Goal: Transaction & Acquisition: Purchase product/service

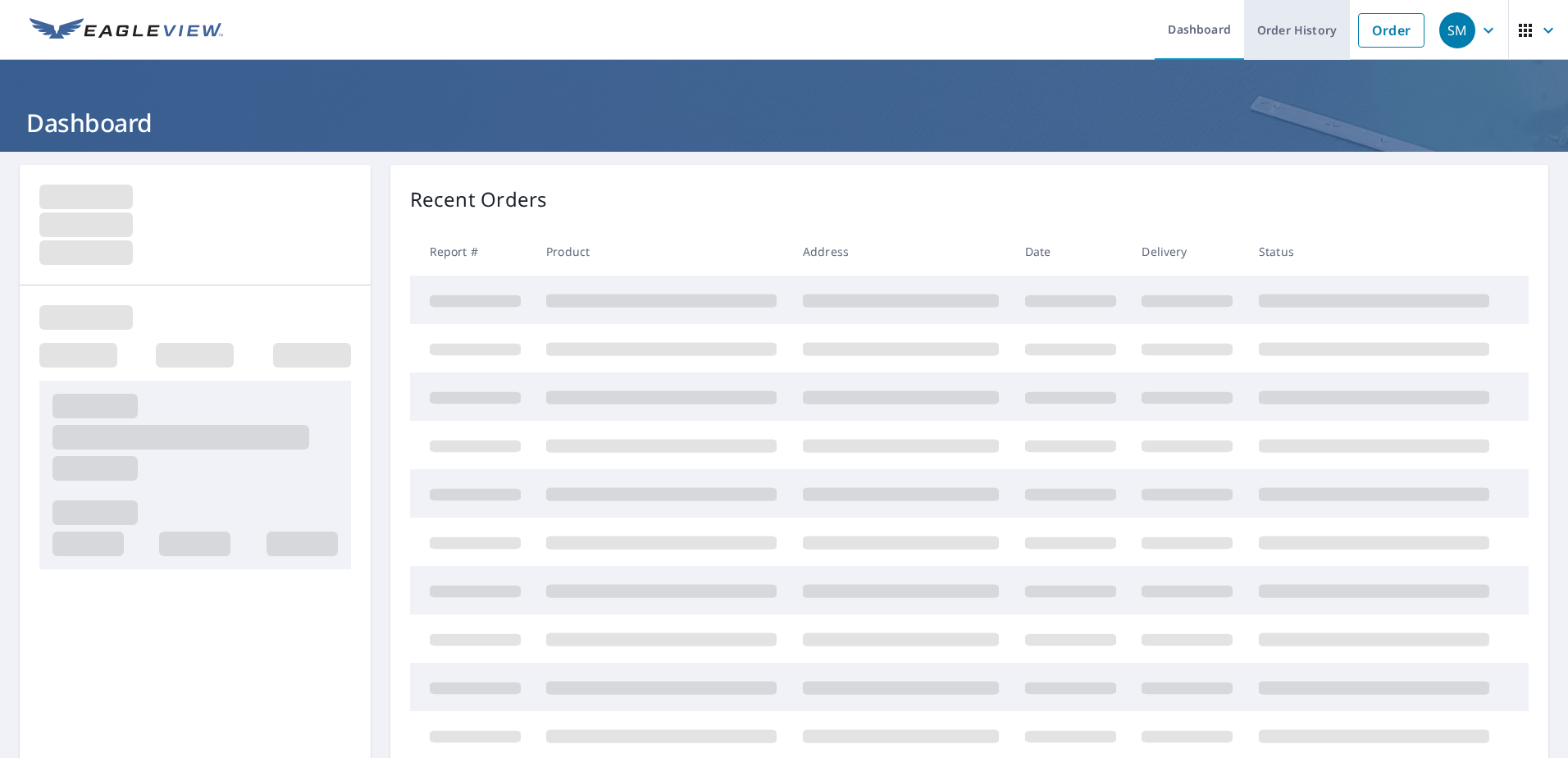
click at [1273, 38] on link "Order History" at bounding box center [1297, 30] width 106 height 60
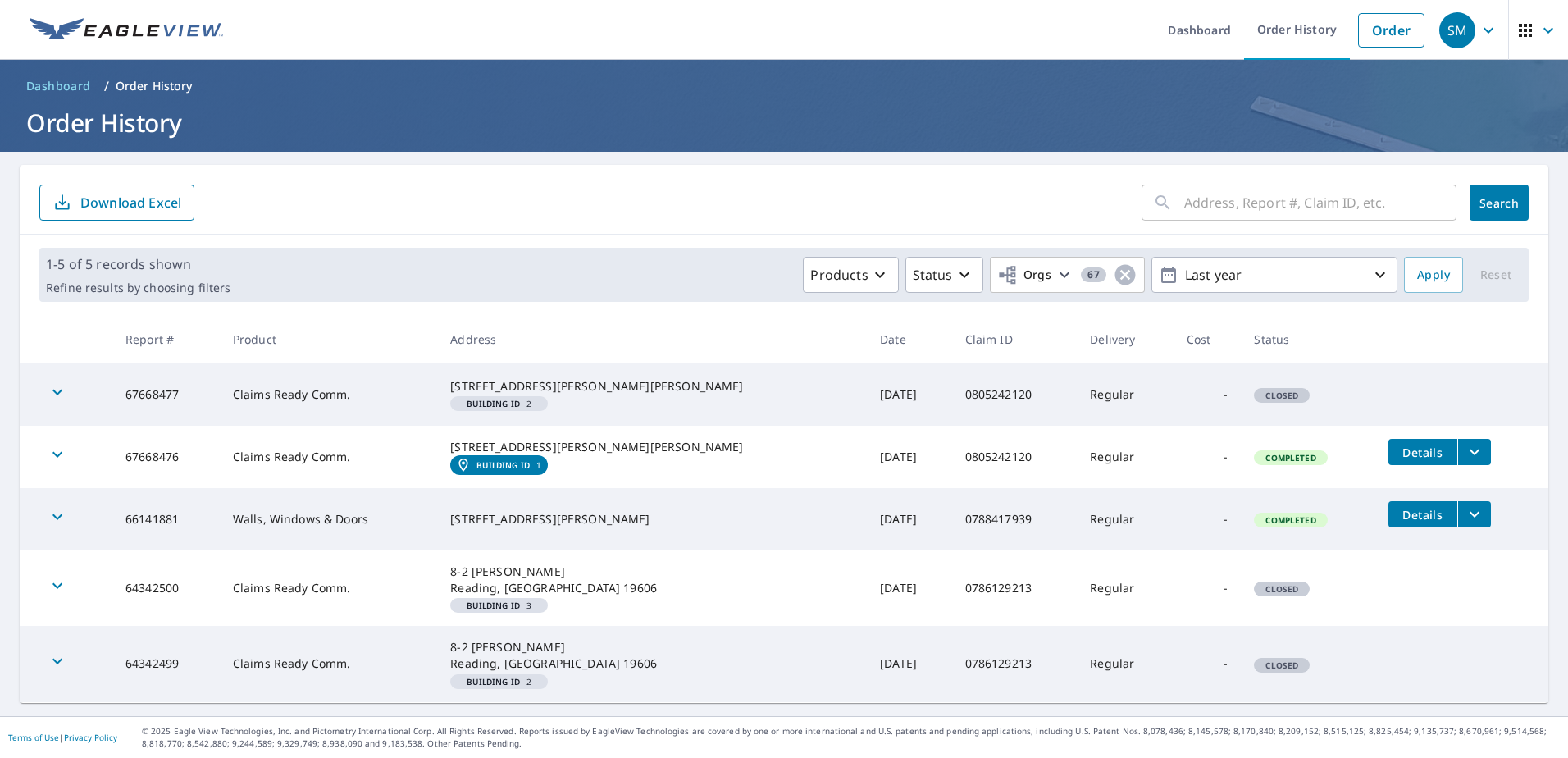
click at [1274, 195] on input "text" at bounding box center [1320, 202] width 272 height 46
type input "0804105922"
click button "Search" at bounding box center [1499, 202] width 59 height 36
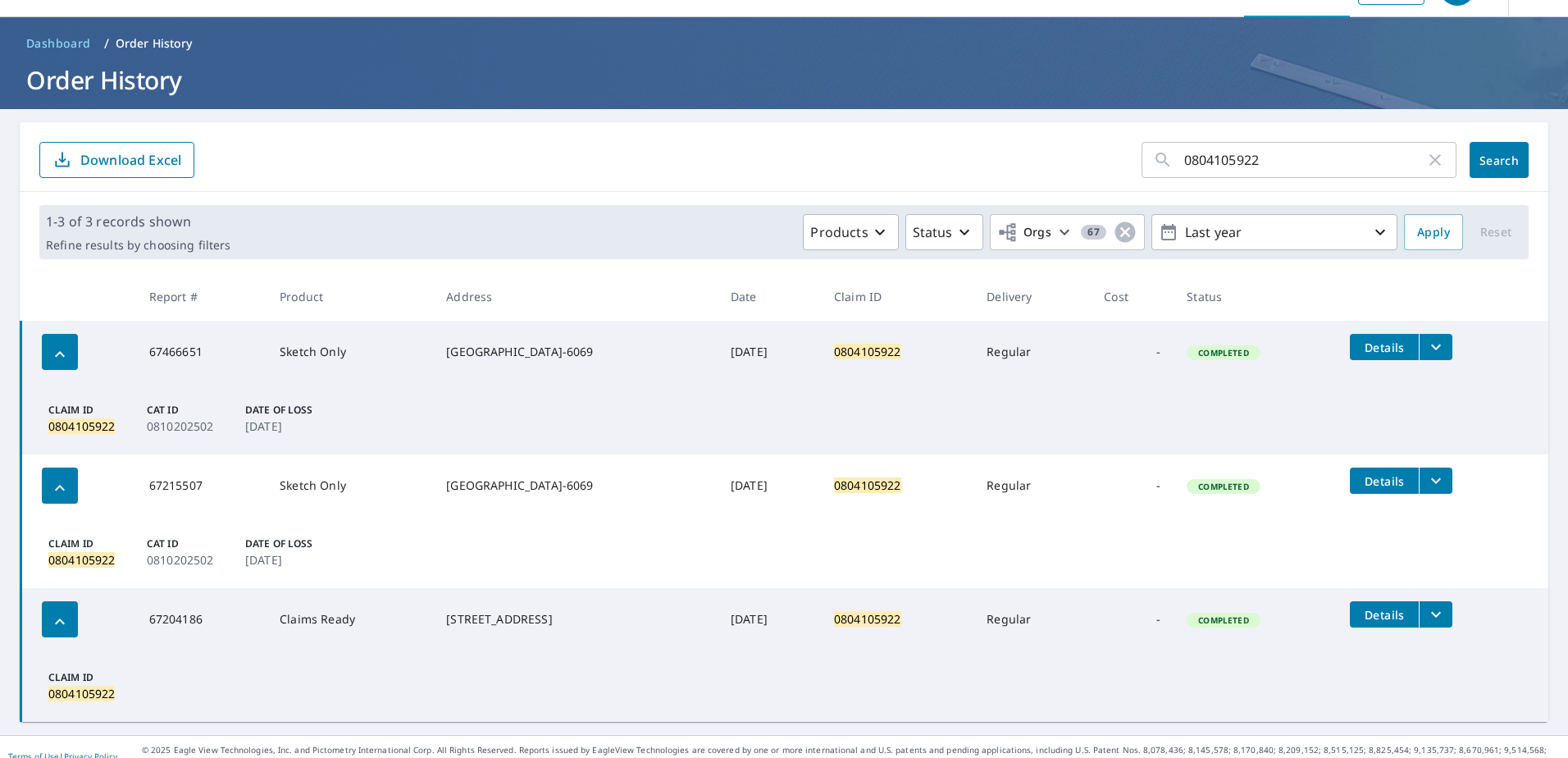
scroll to position [62, 0]
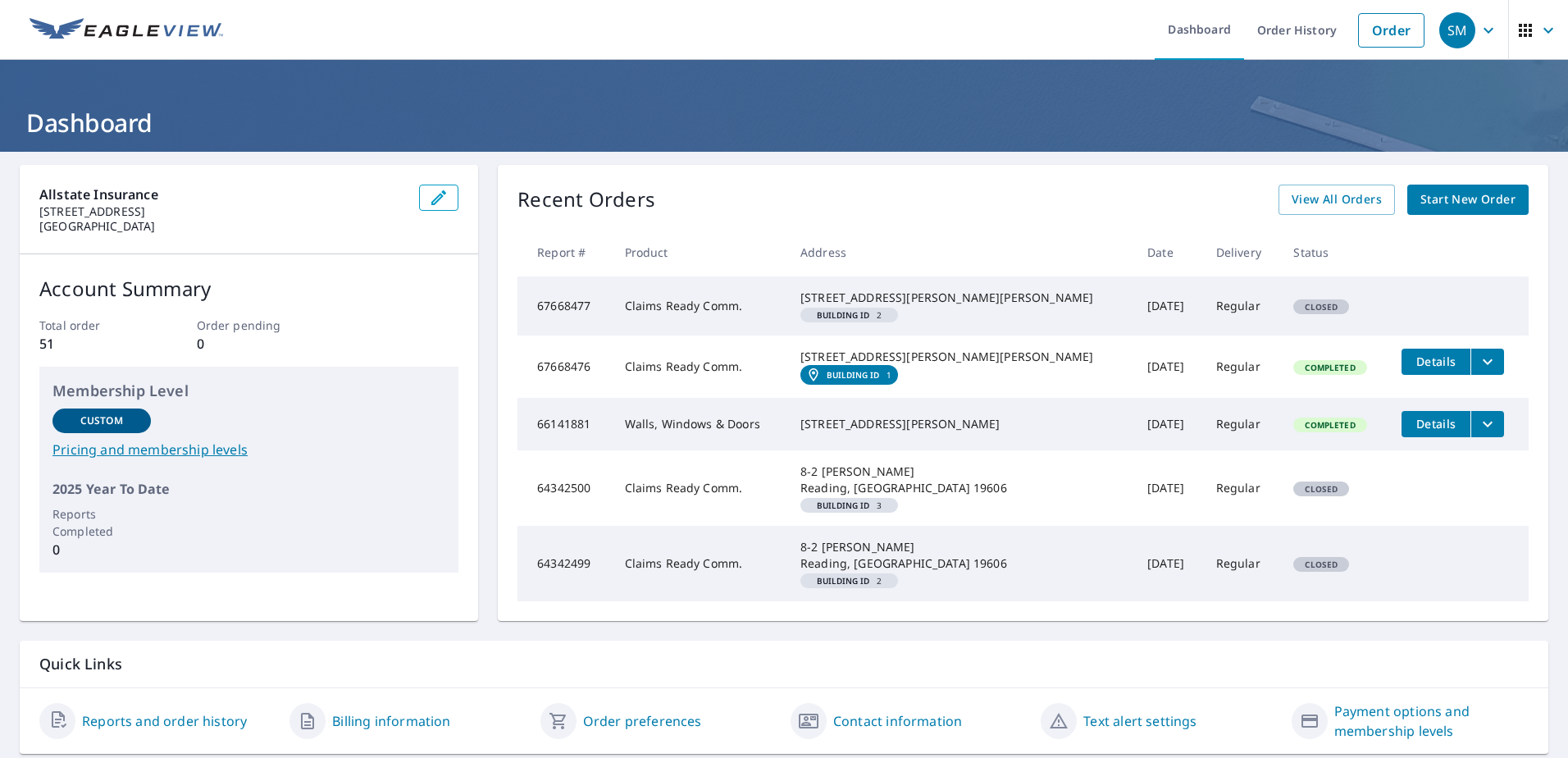
click at [1450, 196] on span "Start New Order" at bounding box center [1468, 200] width 95 height 21
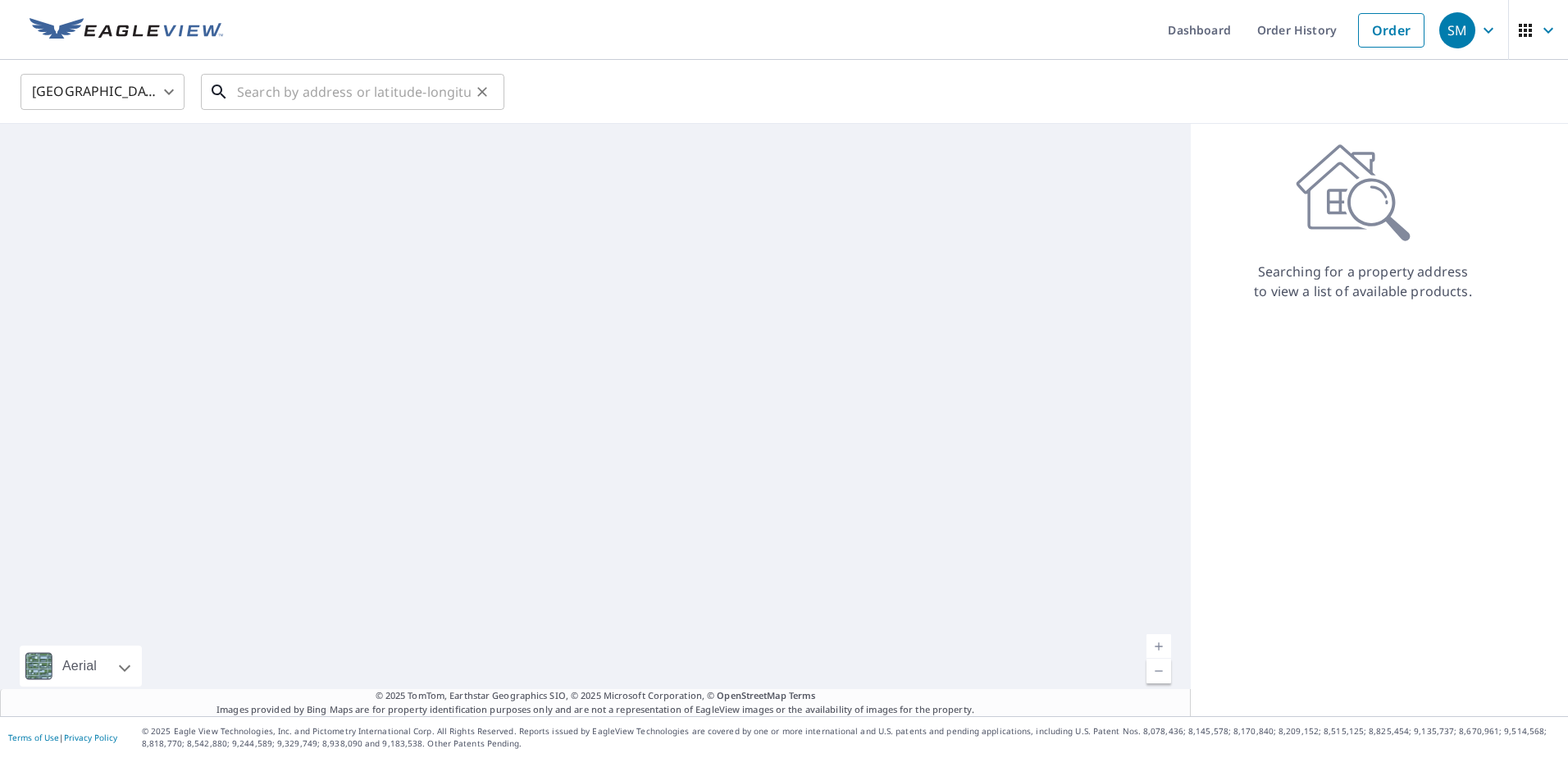
click at [444, 94] on input "text" at bounding box center [354, 91] width 234 height 46
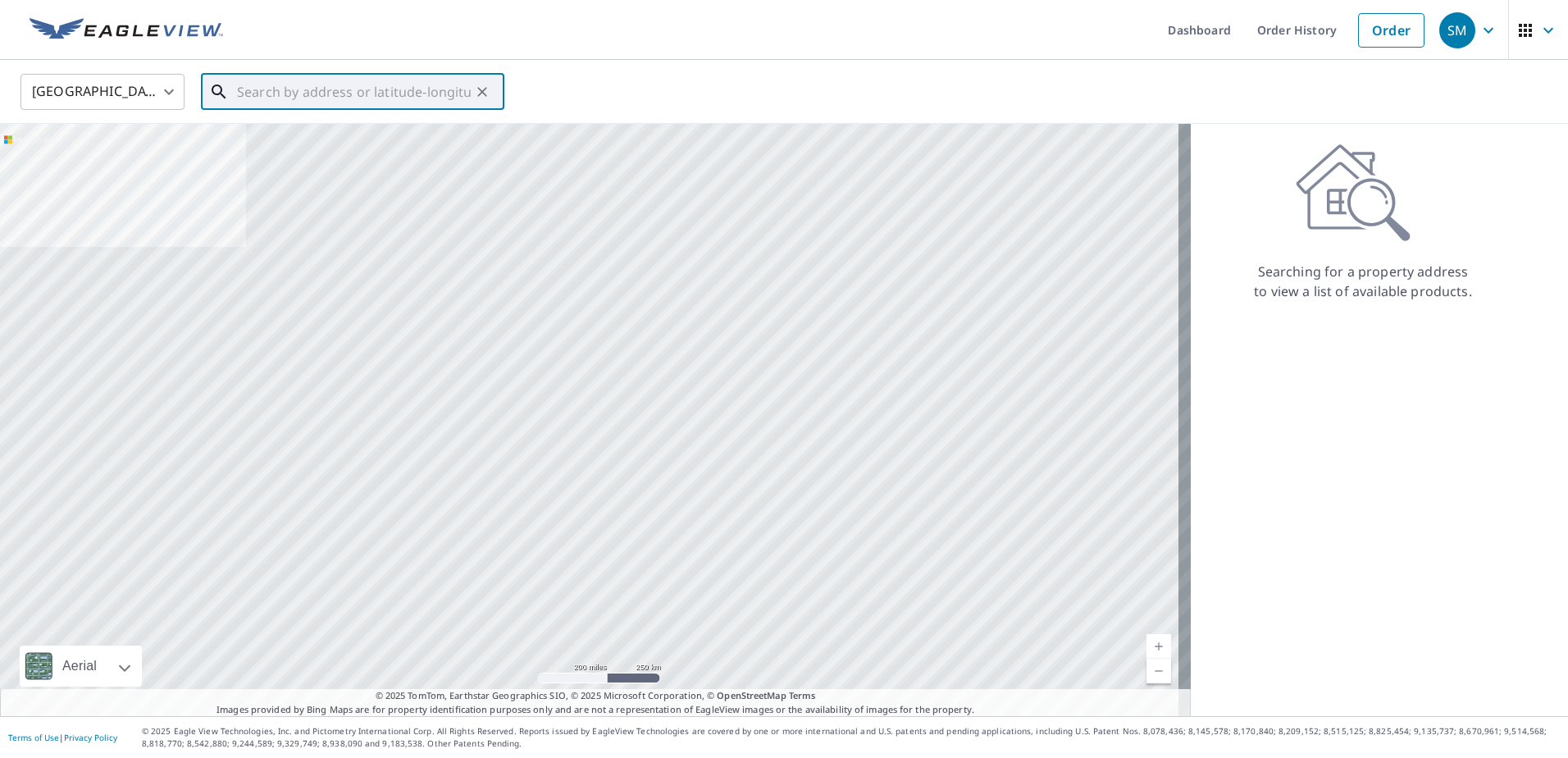
click at [333, 93] on input "text" at bounding box center [354, 91] width 234 height 46
click at [295, 89] on input "text" at bounding box center [354, 91] width 234 height 46
click at [347, 89] on input "1741 county road [GEOGRAPHIC_DATA]" at bounding box center [354, 91] width 234 height 46
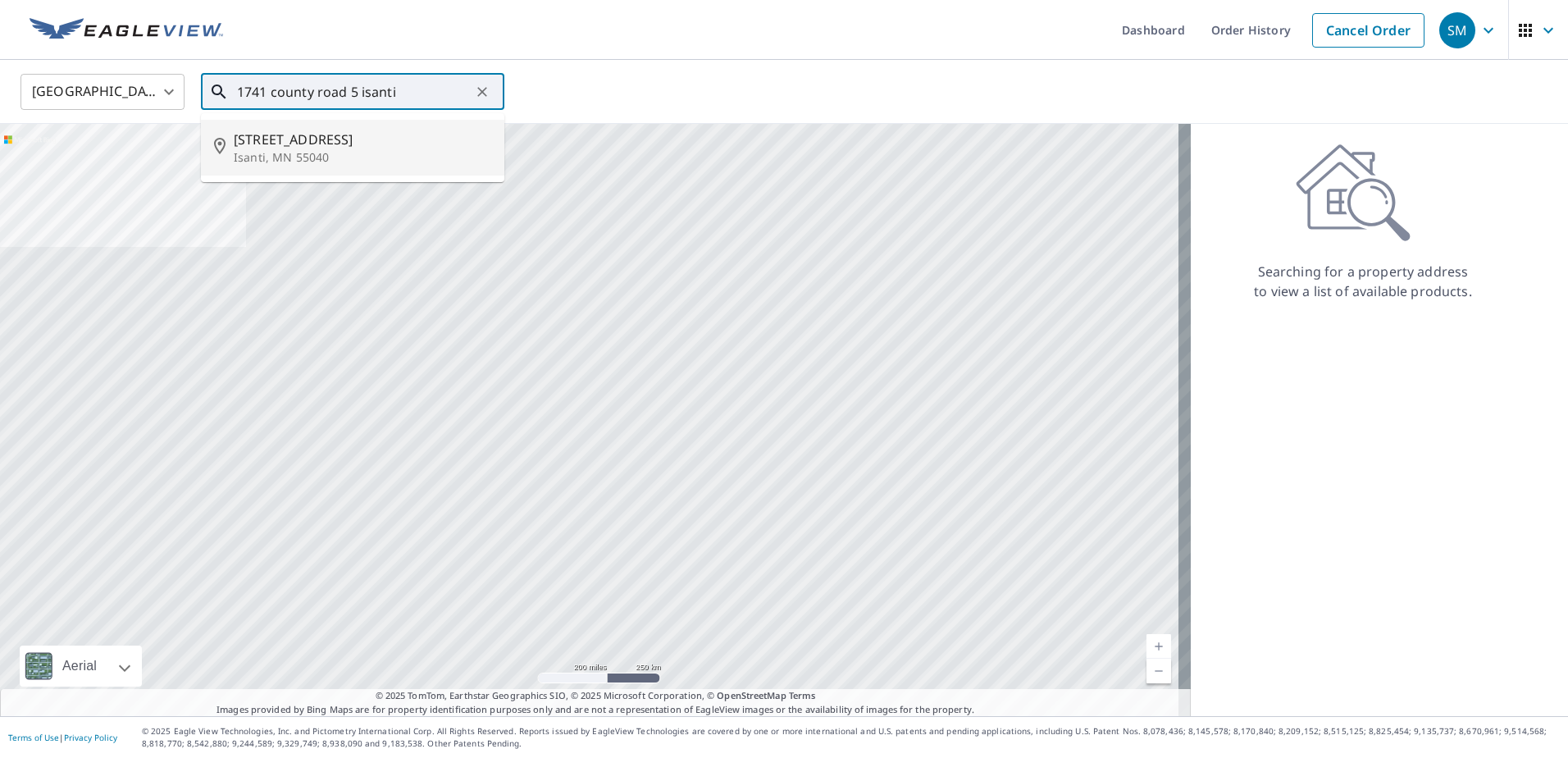
click at [314, 144] on span "[STREET_ADDRESS]" at bounding box center [362, 140] width 258 height 20
type input "[STREET_ADDRESS]"
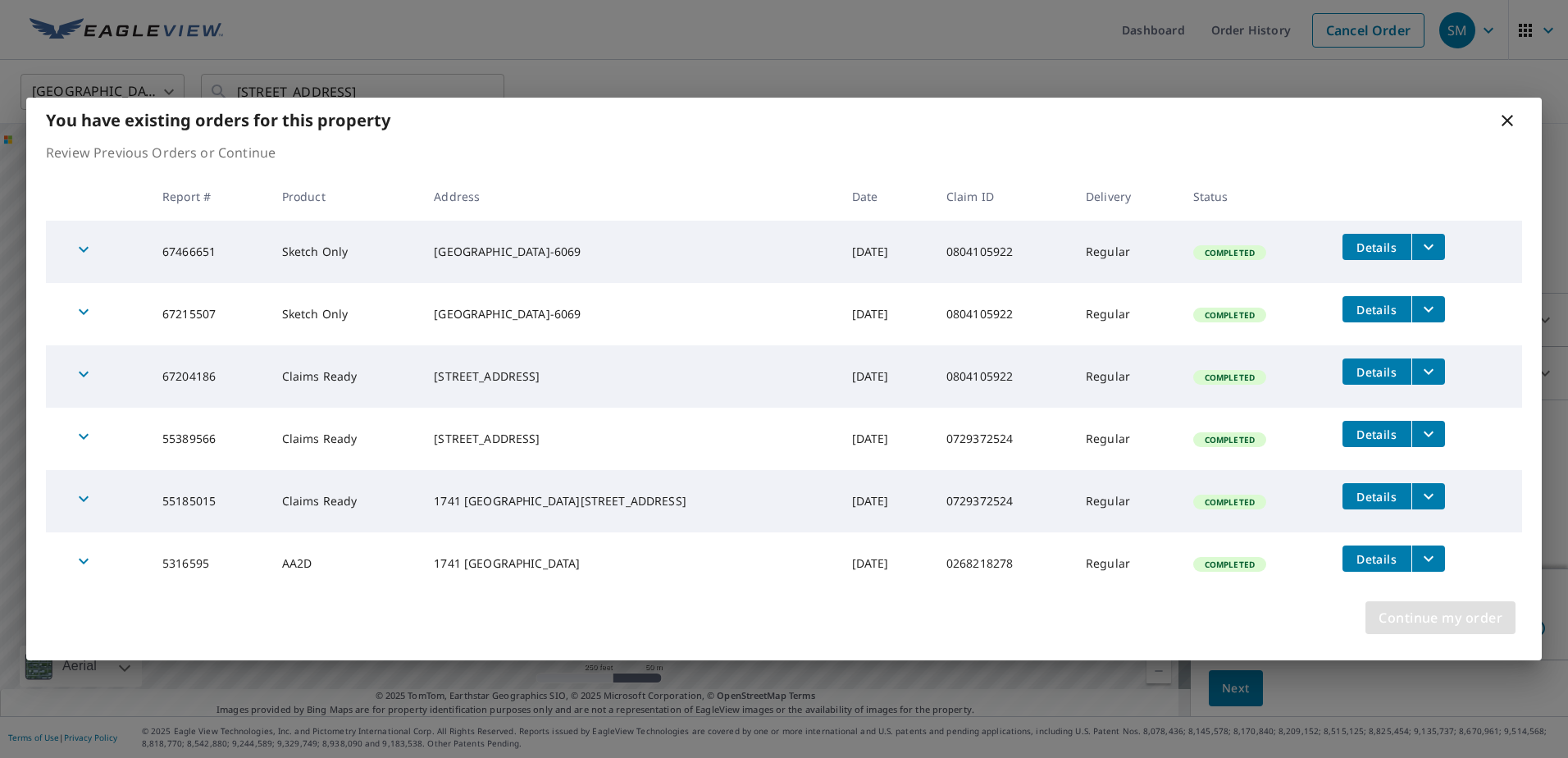
click at [1470, 622] on span "Continue my order" at bounding box center [1441, 617] width 124 height 23
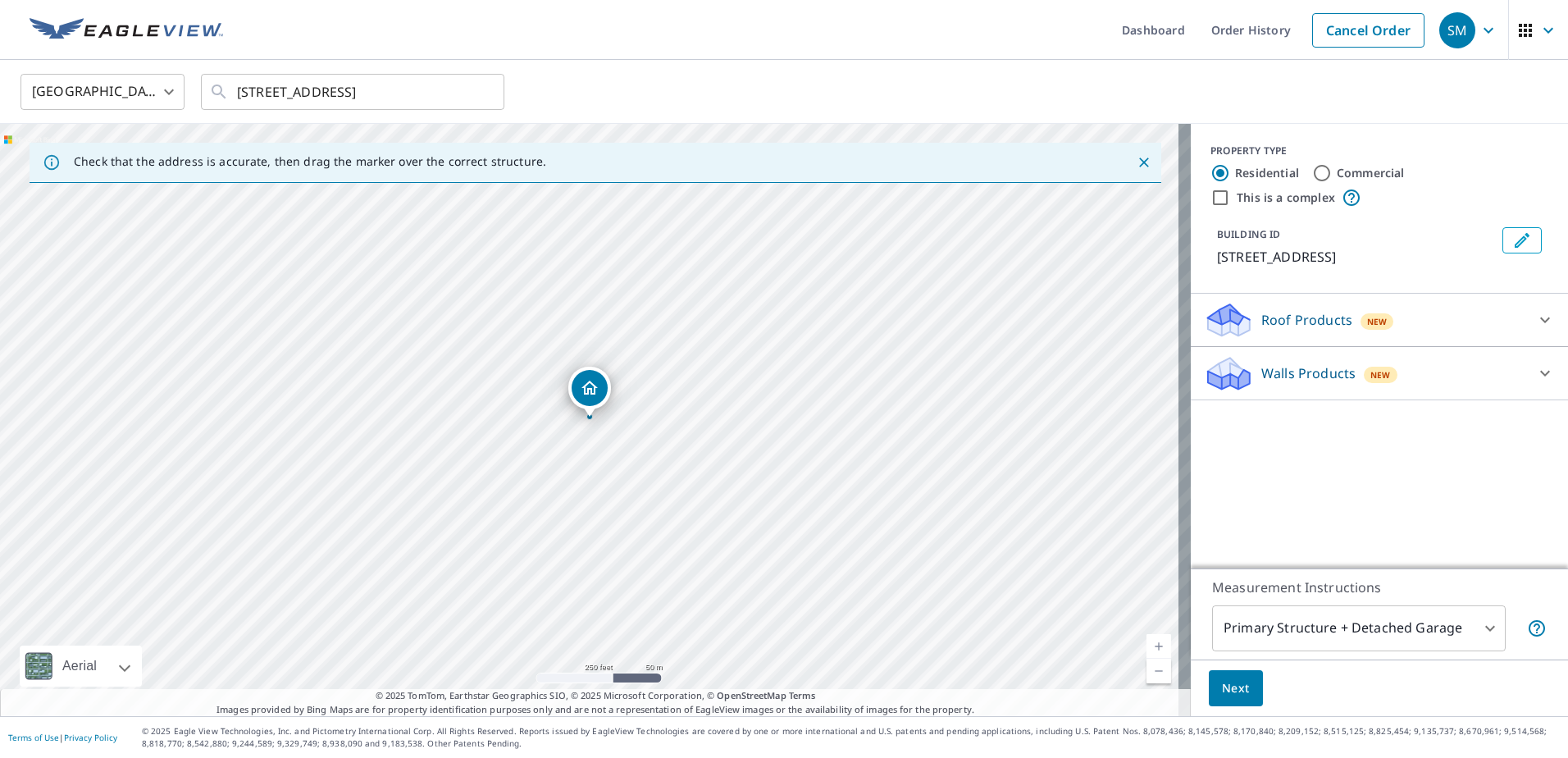
click at [1335, 379] on p "Walls Products" at bounding box center [1308, 373] width 94 height 20
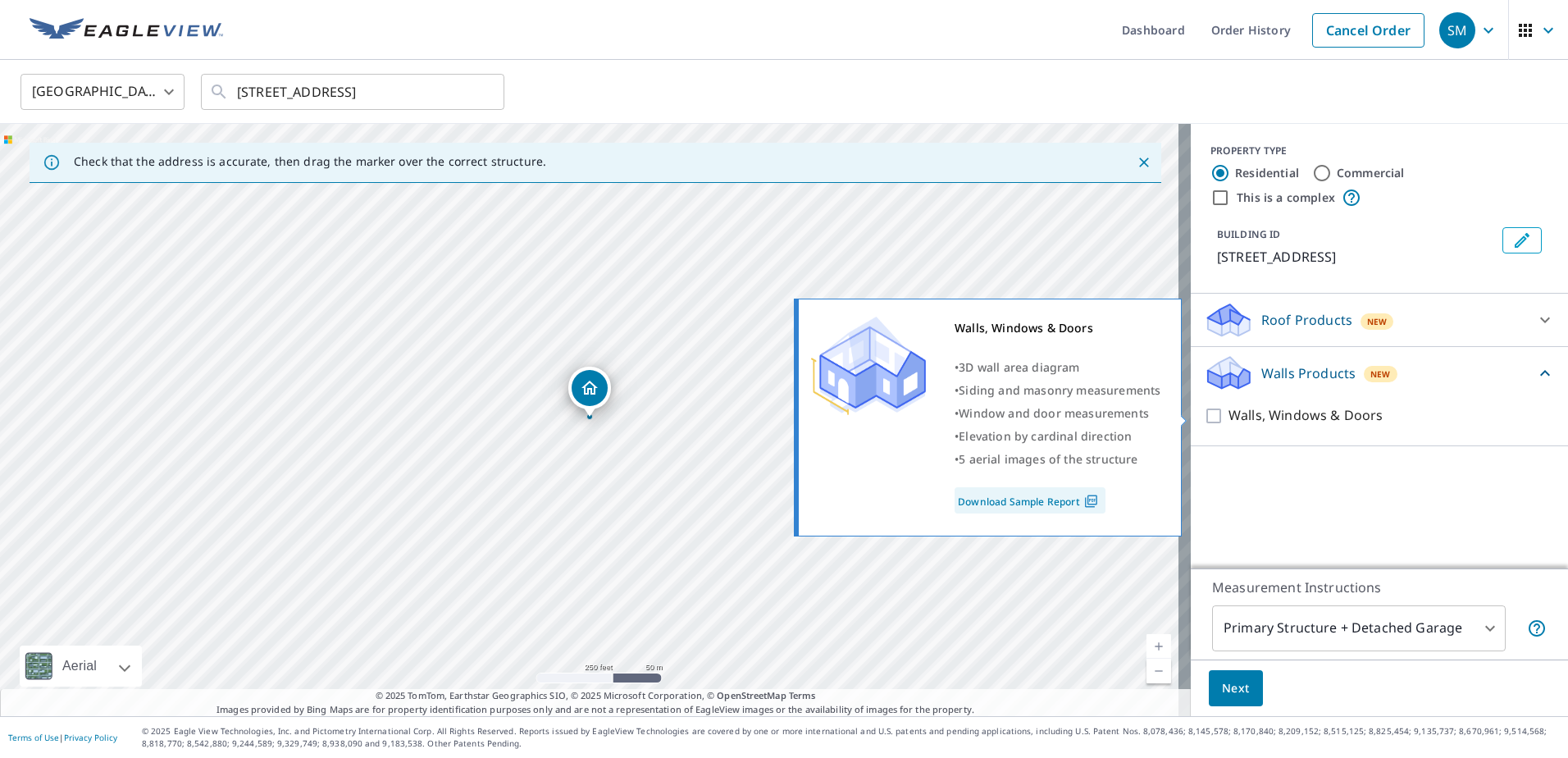
click at [1204, 418] on input "Walls, Windows & Doors" at bounding box center [1215, 416] width 24 height 20
checkbox input "true"
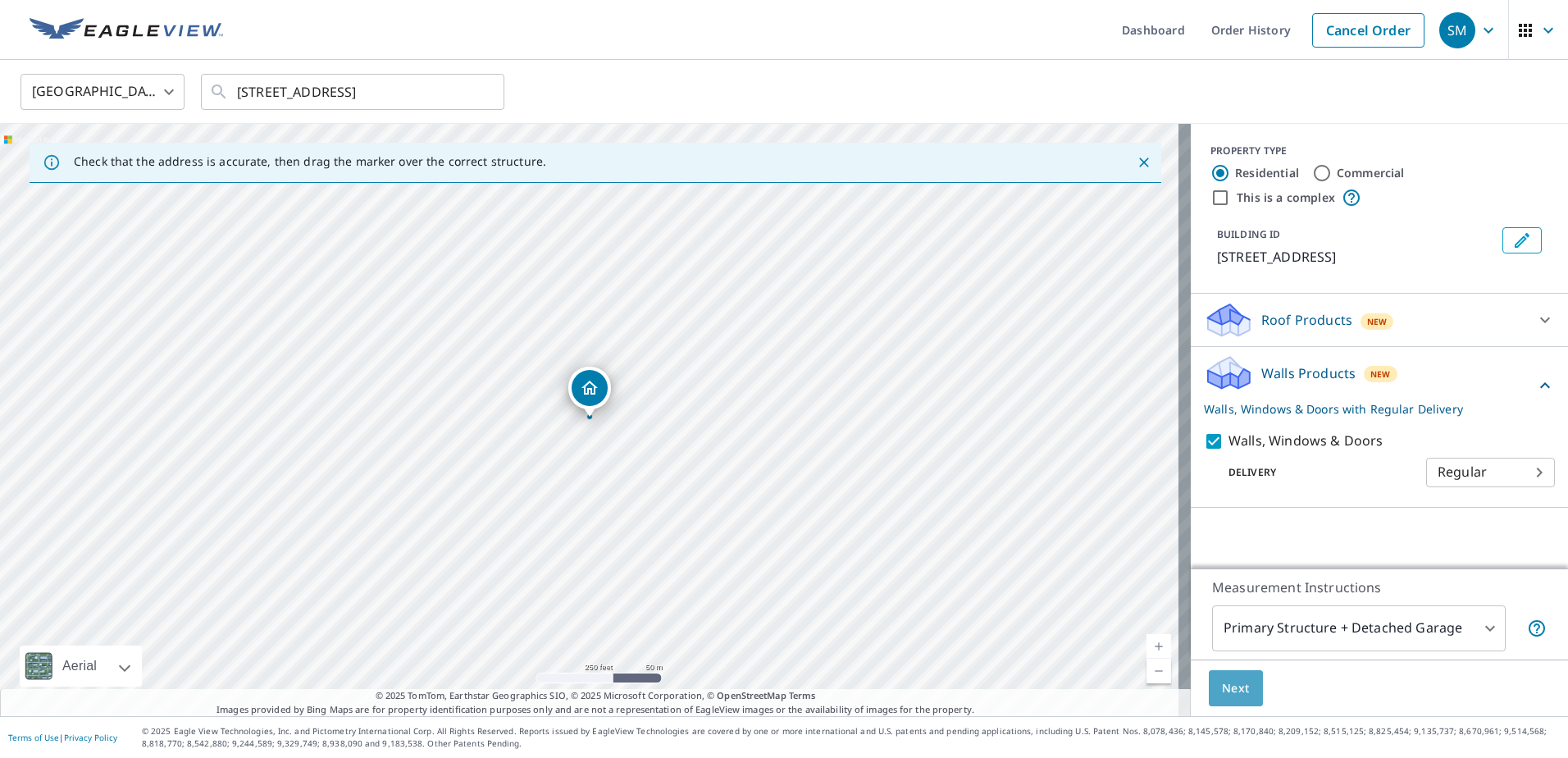
click at [1234, 696] on span "Next" at bounding box center [1236, 688] width 28 height 21
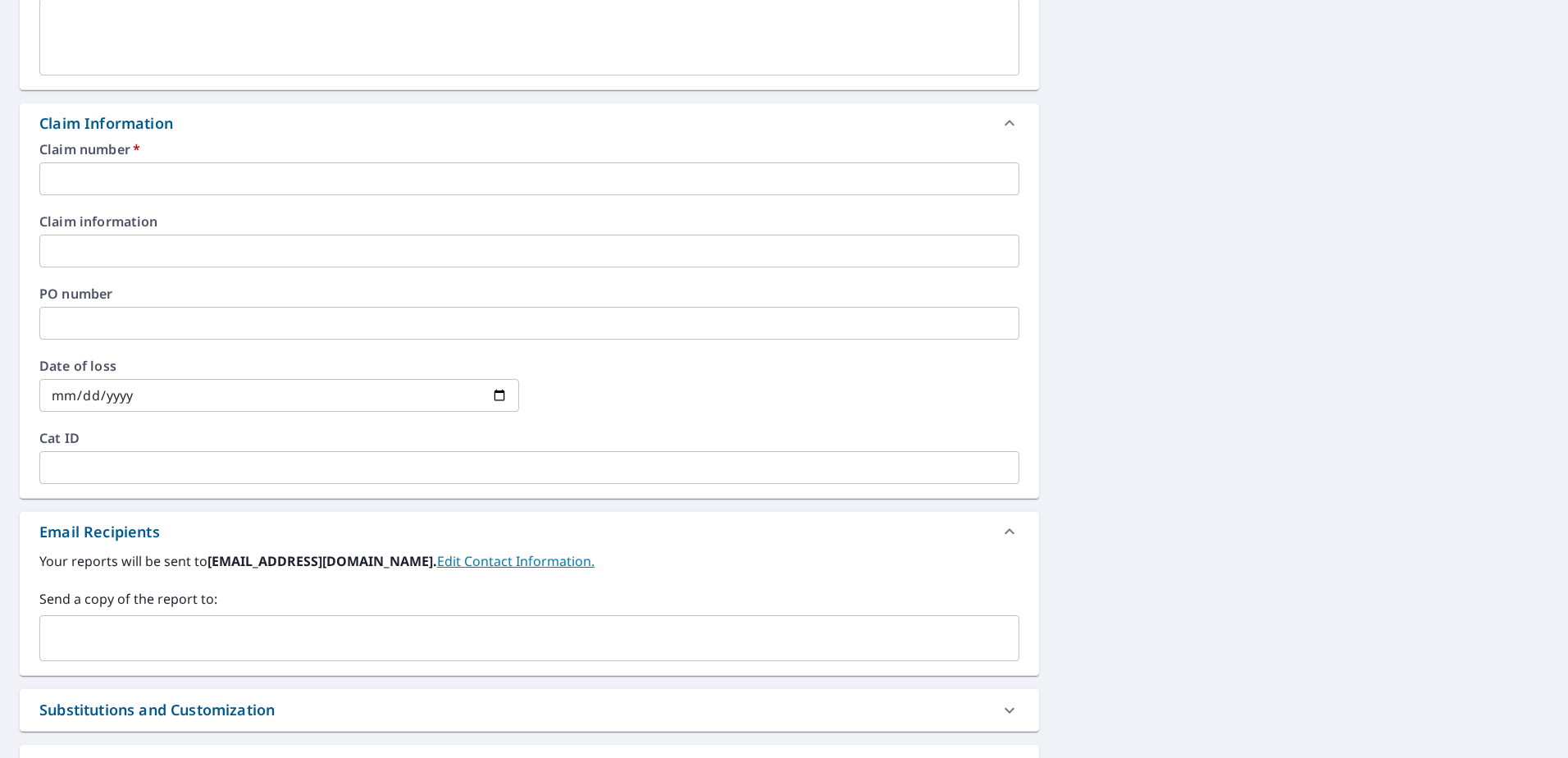
scroll to position [620, 0]
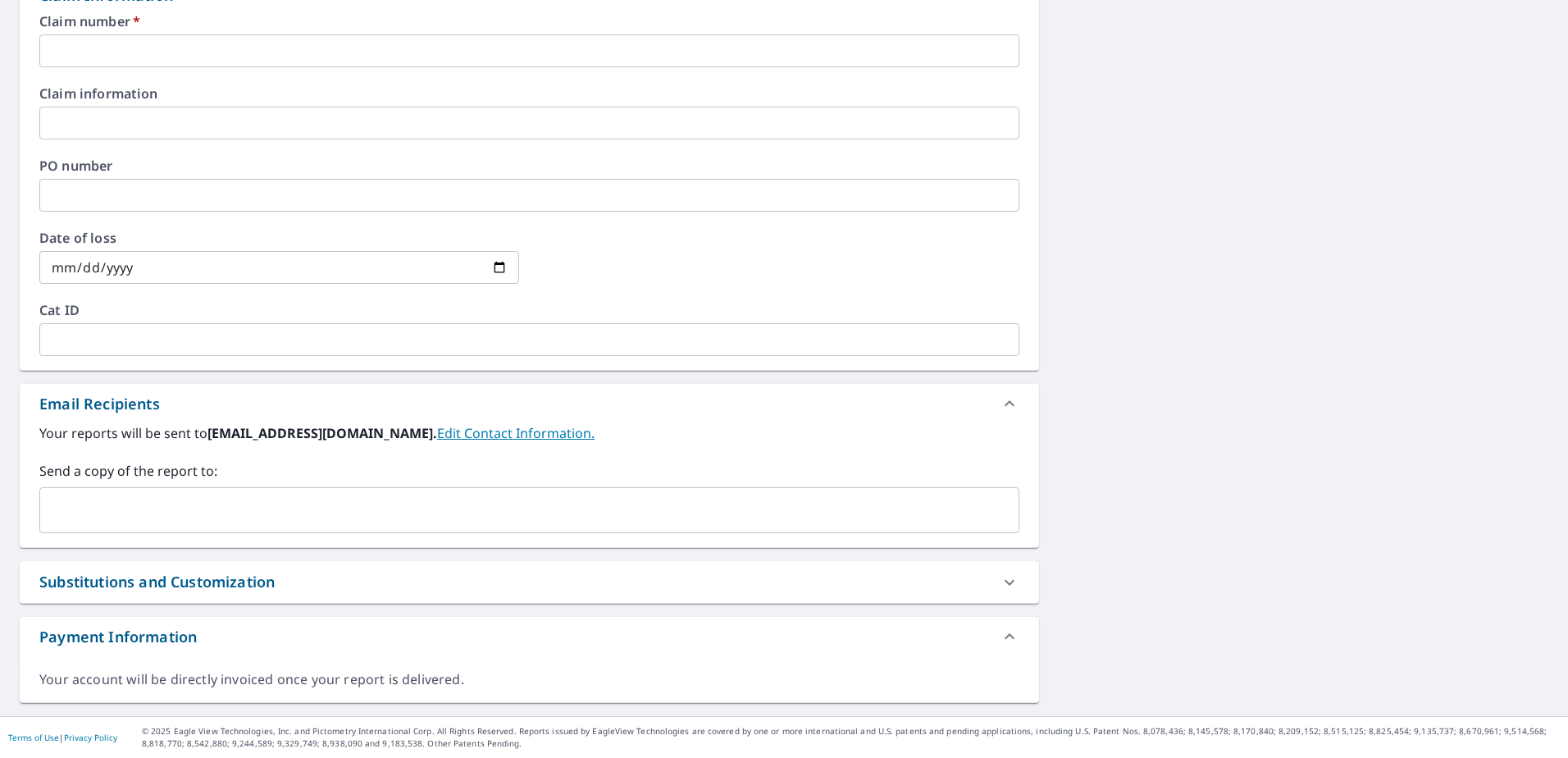
click at [109, 505] on input "text" at bounding box center [516, 510] width 941 height 31
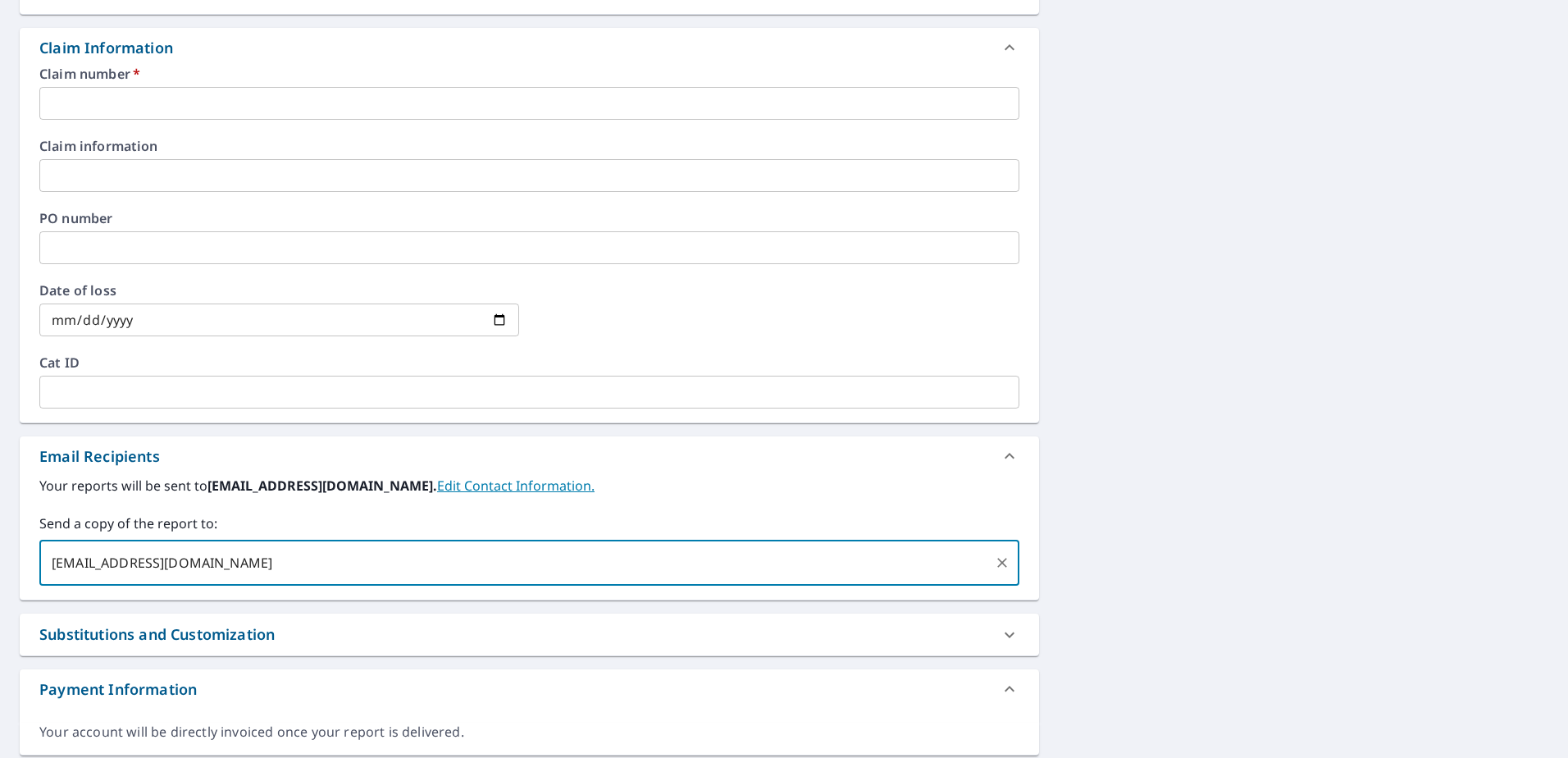
scroll to position [538, 0]
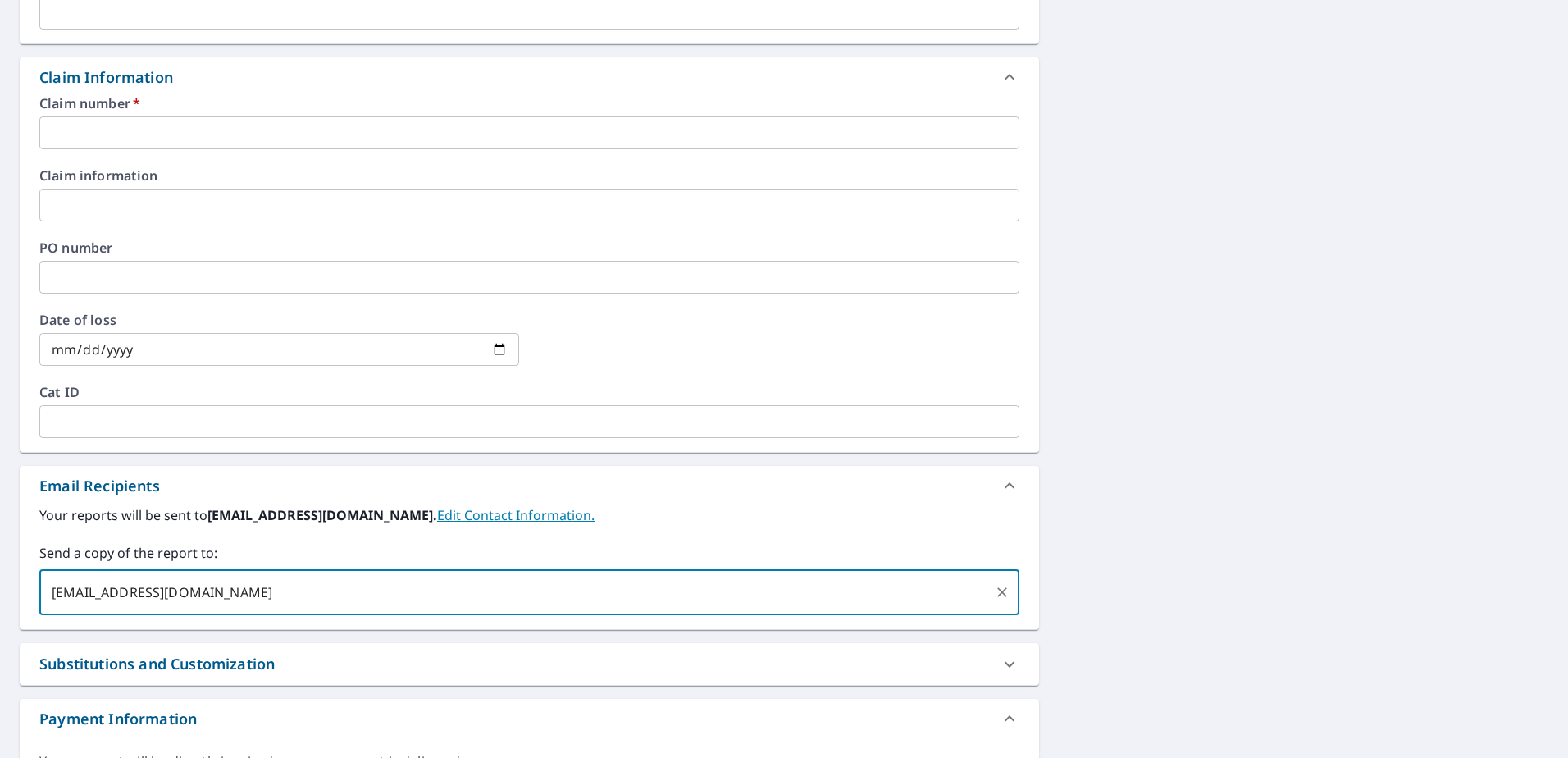
type input "[EMAIL_ADDRESS][DOMAIN_NAME]"
click at [132, 126] on input "text" at bounding box center [529, 132] width 980 height 33
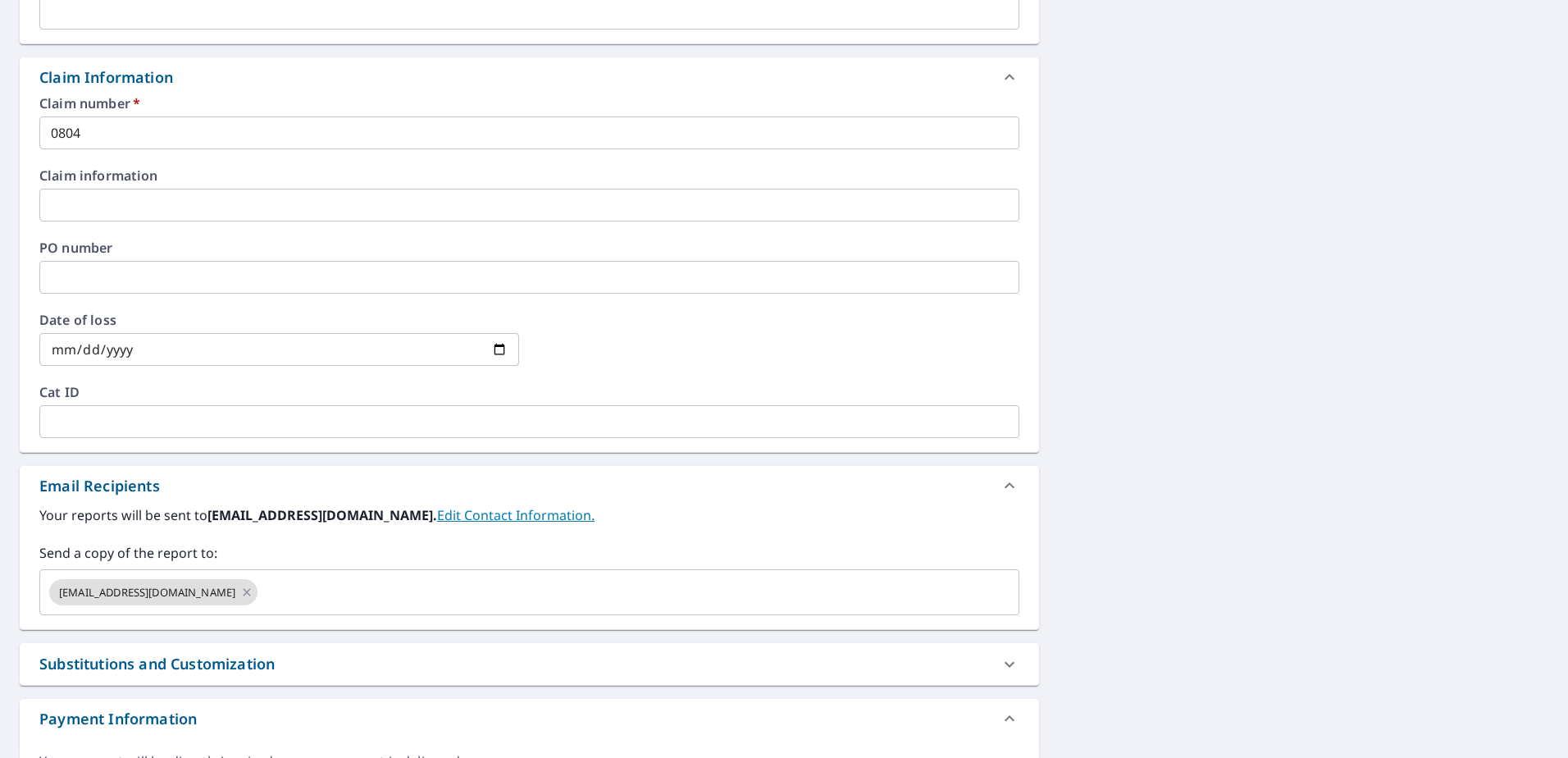
drag, startPoint x: 86, startPoint y: 138, endPoint x: 0, endPoint y: 127, distance: 86.7
click at [0, 127] on html "SM SM Dashboard Order History Cancel Order SM Dashboard / Finalize Order Finali…" at bounding box center [784, 379] width 1568 height 758
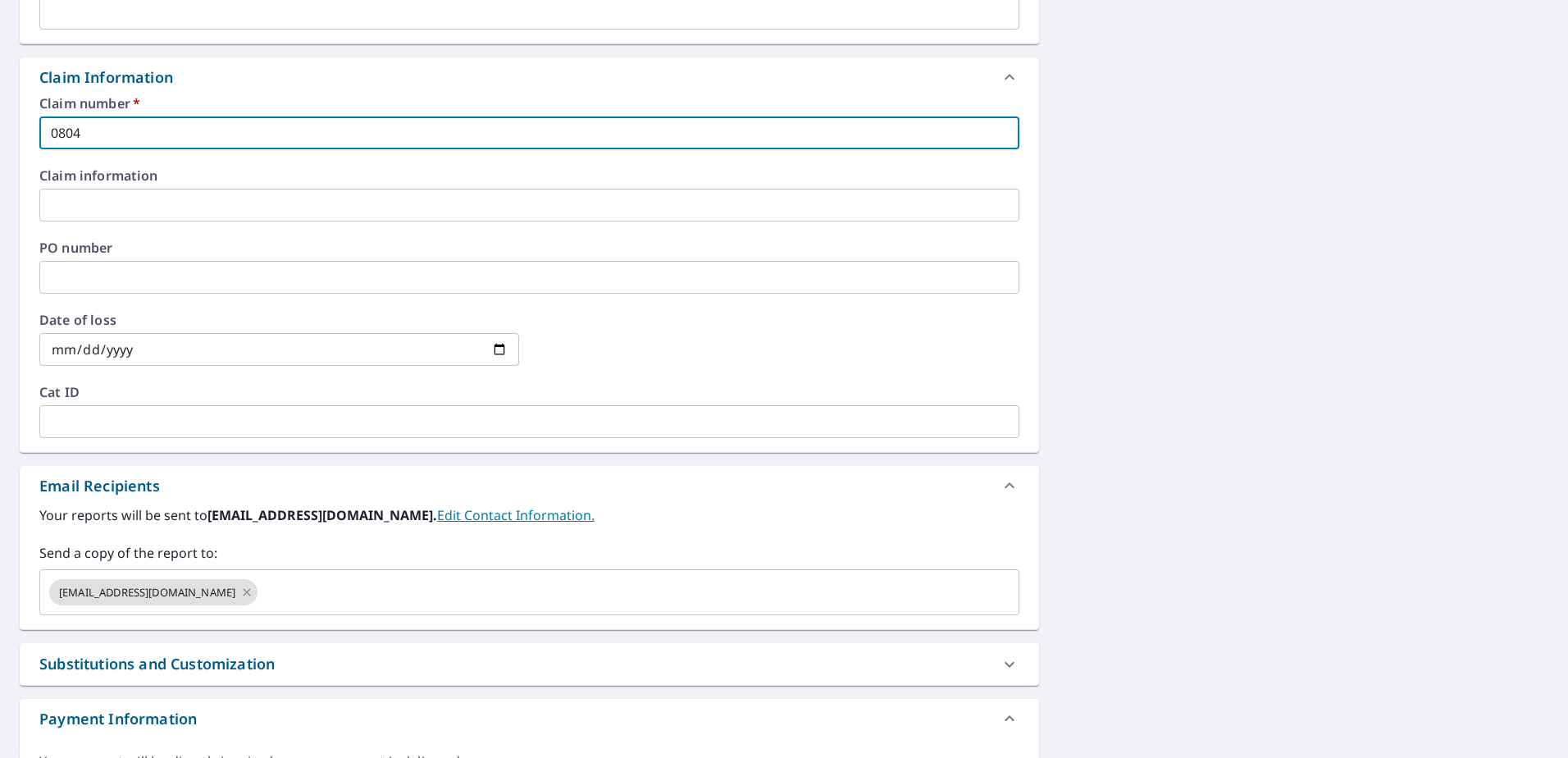
paste input "105922"
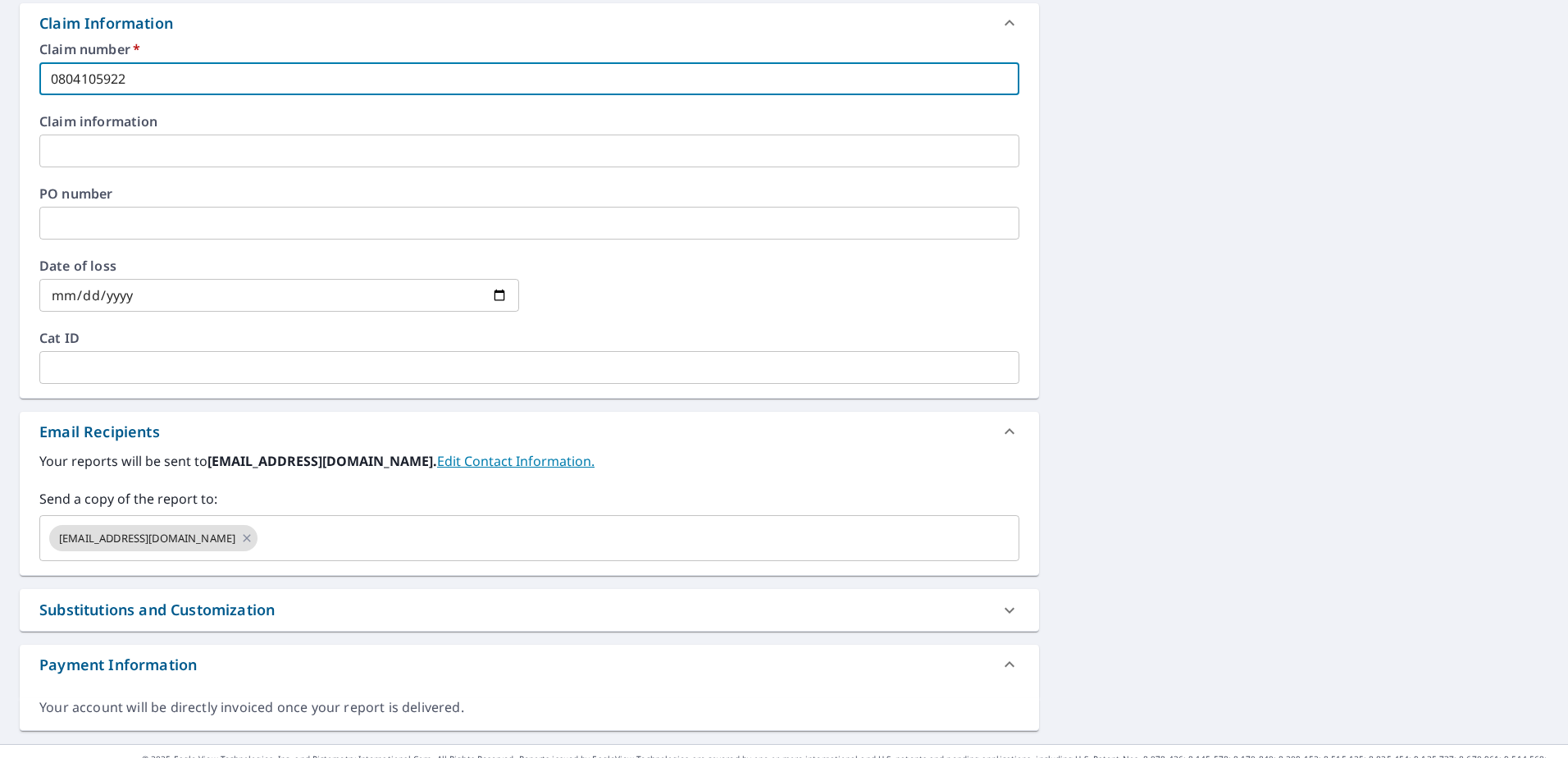
scroll to position [620, 0]
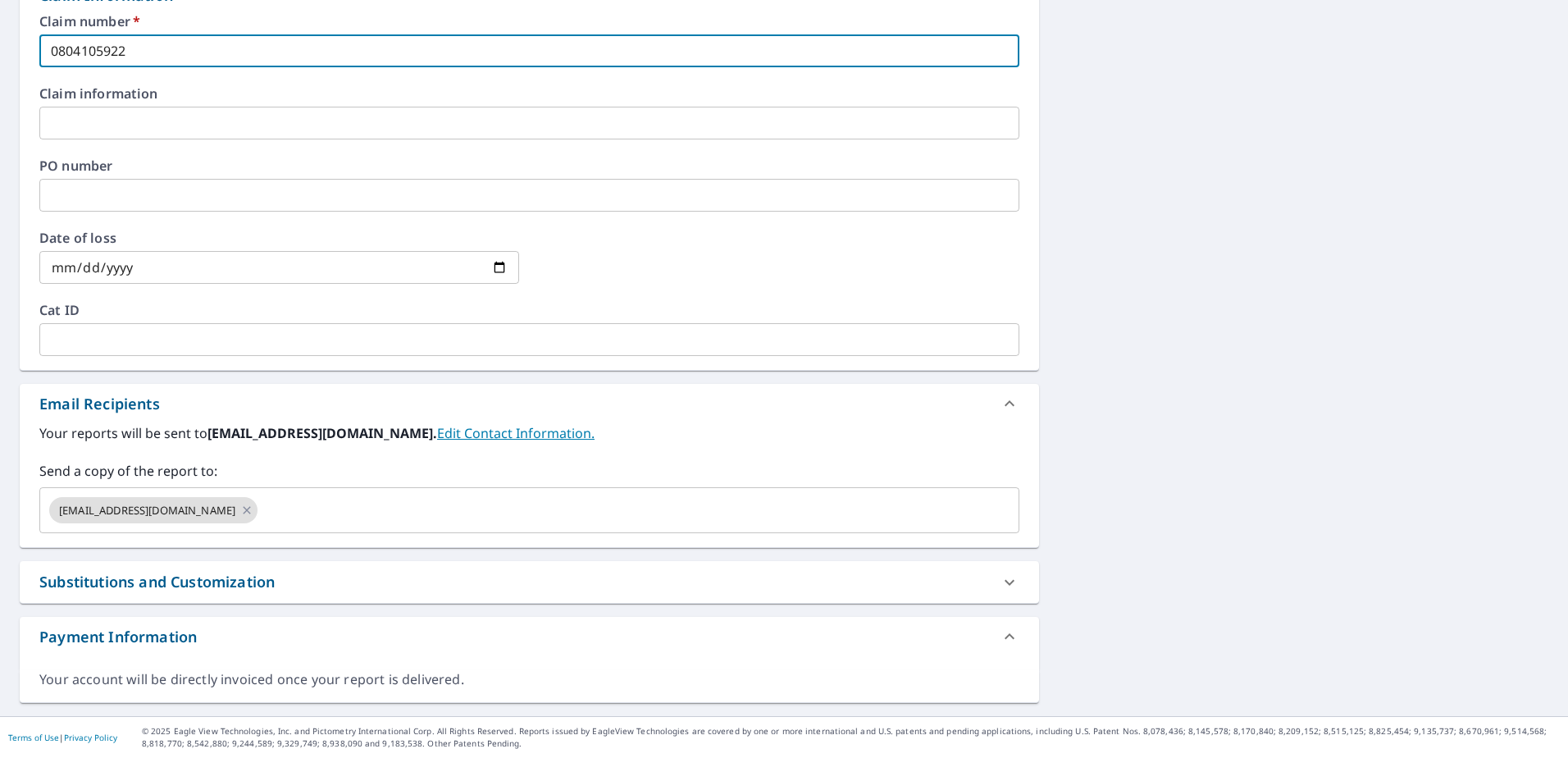
type input "0804105922"
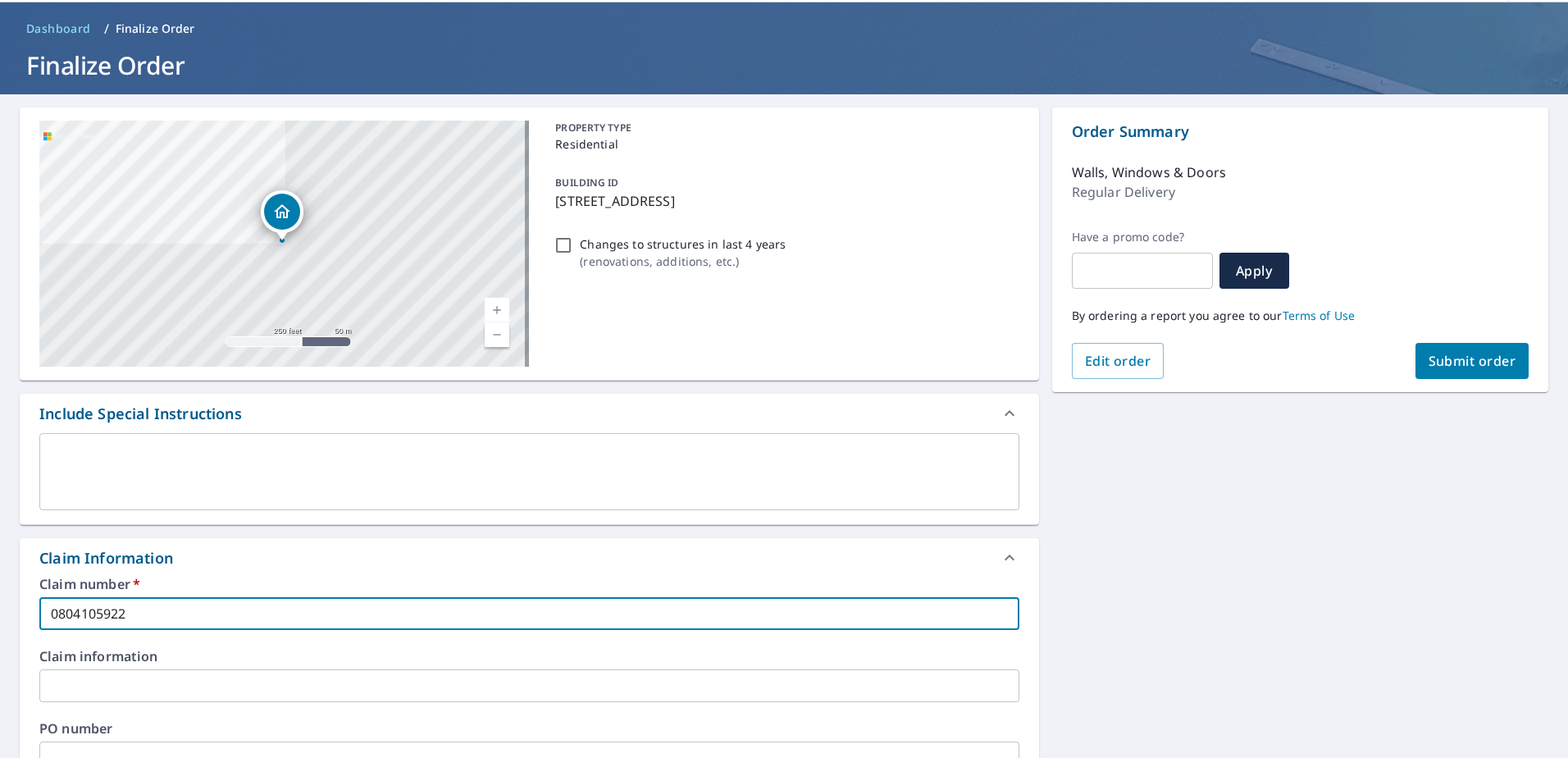
scroll to position [0, 0]
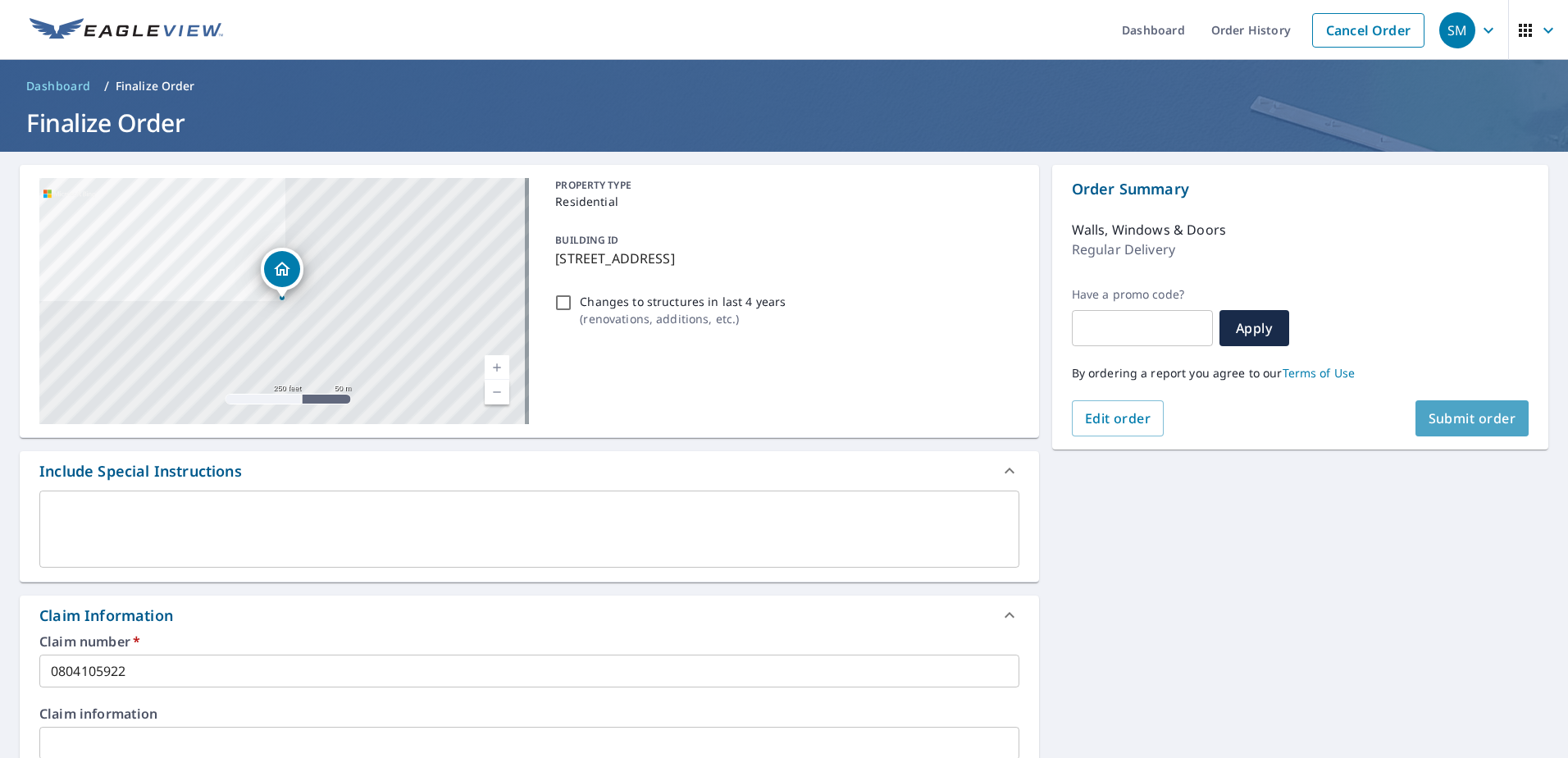
click at [1453, 422] on span "Submit order" at bounding box center [1473, 418] width 88 height 18
